Goal: Task Accomplishment & Management: Manage account settings

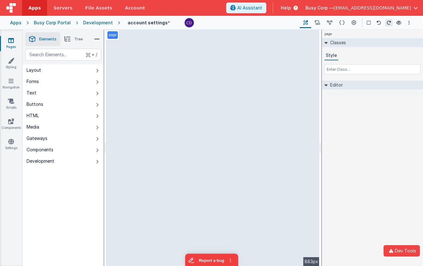
click at [15, 24] on div "Apps" at bounding box center [15, 23] width 11 height 6
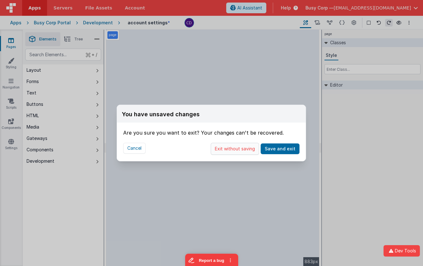
click at [234, 150] on button "Exit without saving" at bounding box center [235, 149] width 48 height 12
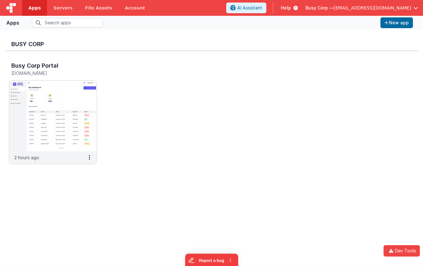
click at [375, 11] on span "[EMAIL_ADDRESS][DOMAIN_NAME]" at bounding box center [372, 8] width 77 height 6
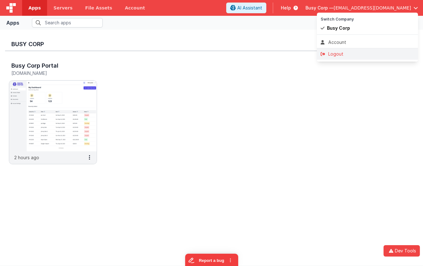
click at [350, 53] on div "Logout" at bounding box center [368, 54] width 94 height 6
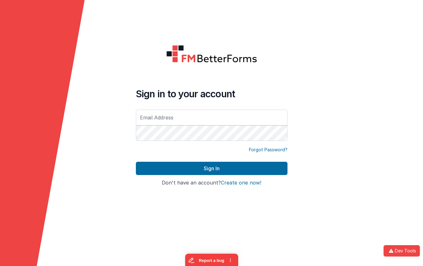
click at [393, 138] on div at bounding box center [381, 133] width 85 height 266
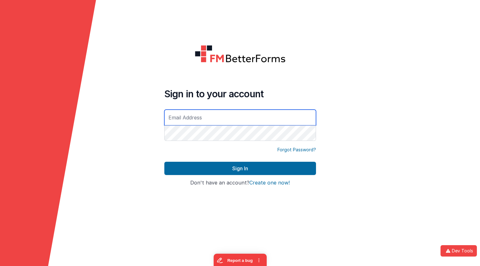
click at [240, 122] on input "text" at bounding box center [240, 118] width 152 height 16
type input "[EMAIL_ADDRESS][DOMAIN_NAME]"
